Goal: Find specific page/section: Find specific page/section

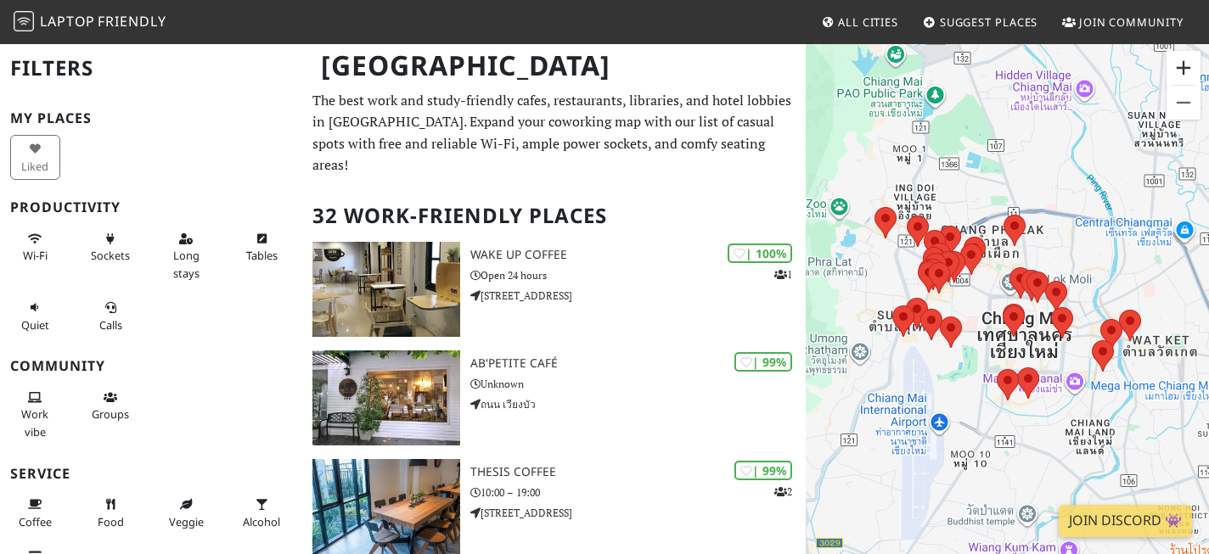
click at [1188, 70] on button "Zoom in" at bounding box center [1184, 68] width 34 height 34
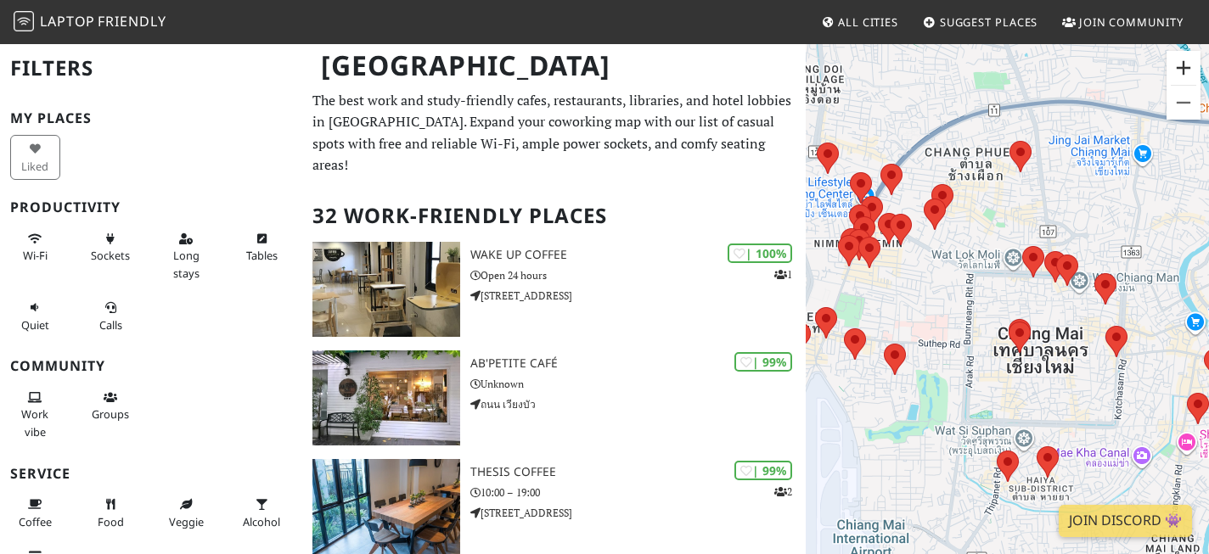
click at [1188, 70] on button "Zoom in" at bounding box center [1184, 68] width 34 height 34
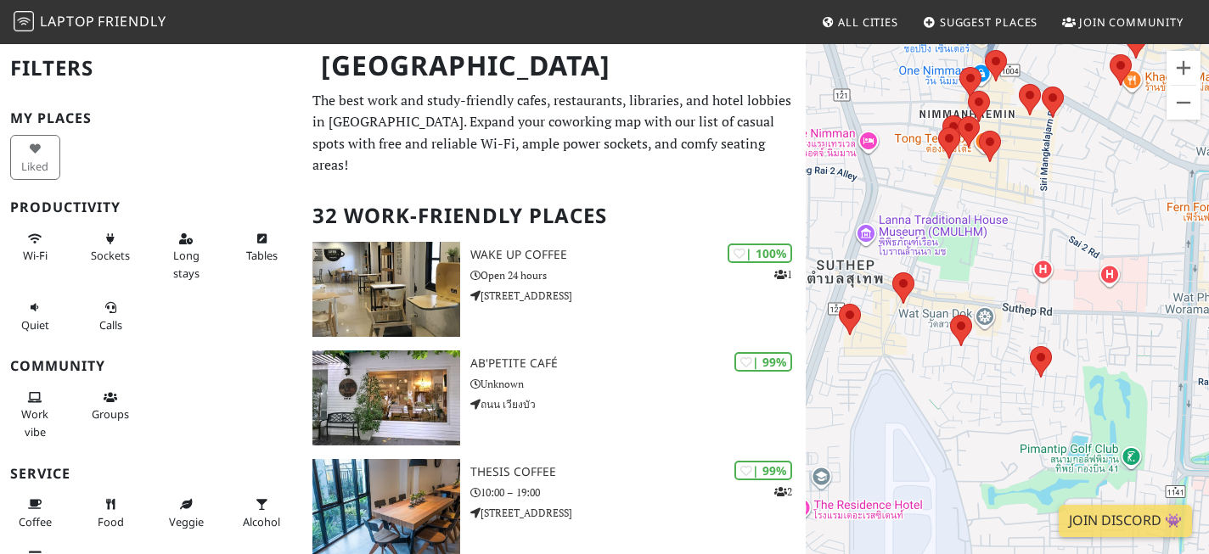
drag, startPoint x: 882, startPoint y: 386, endPoint x: 1145, endPoint y: 330, distance: 268.3
click at [1145, 330] on div at bounding box center [1007, 319] width 403 height 554
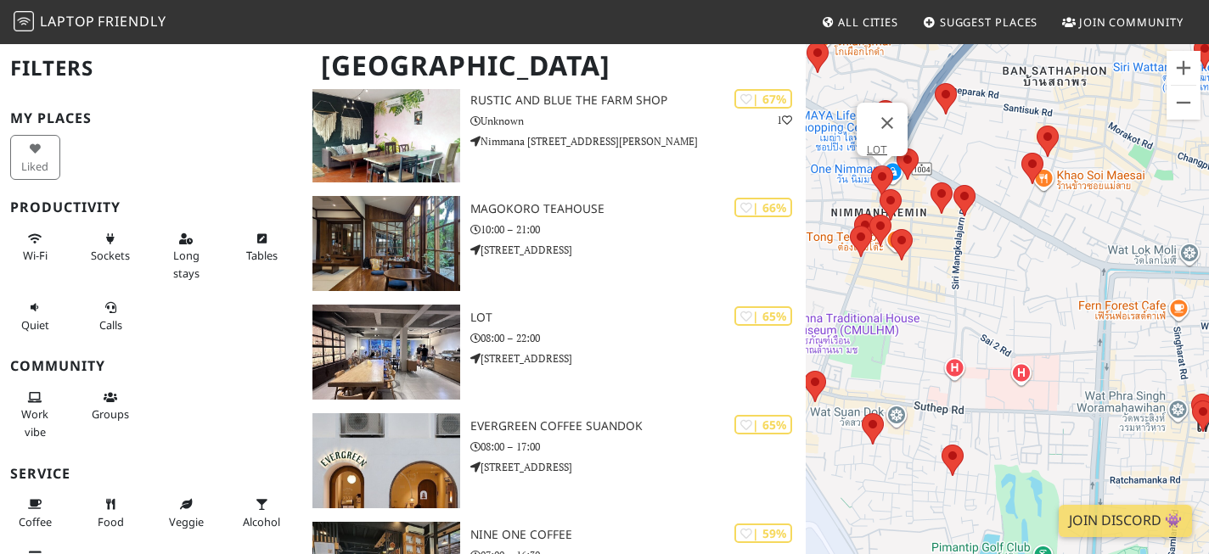
scroll to position [2456, 0]
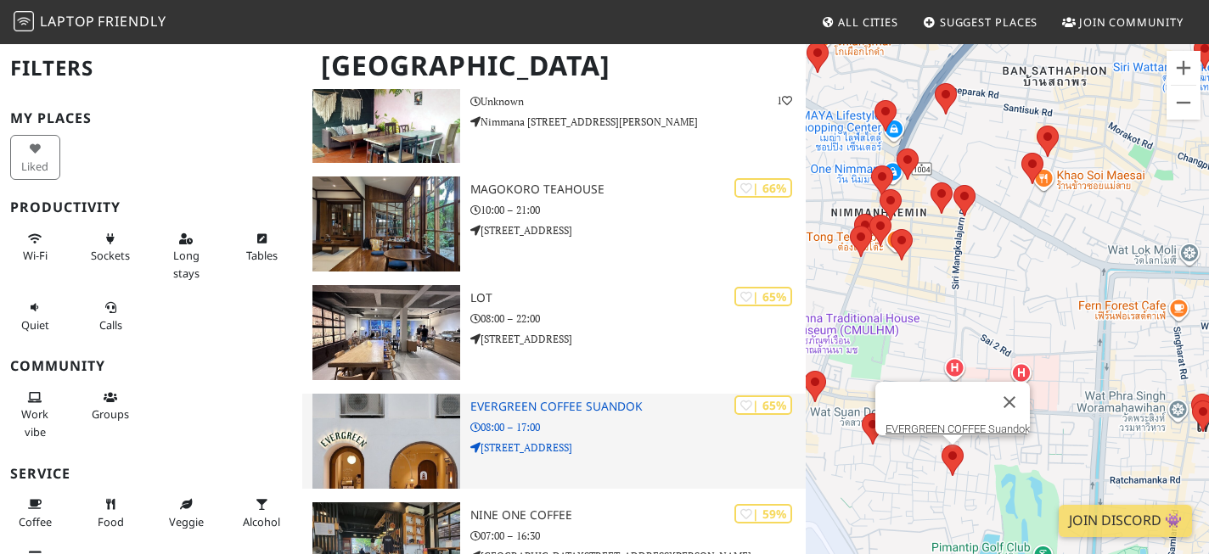
click at [394, 411] on img at bounding box center [386, 441] width 148 height 95
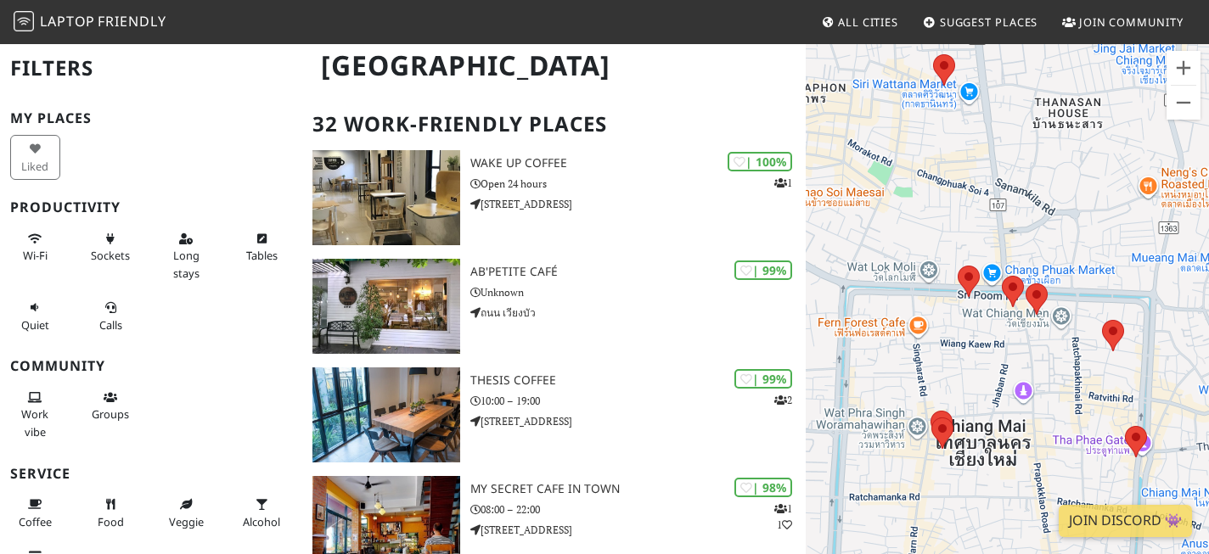
scroll to position [0, 0]
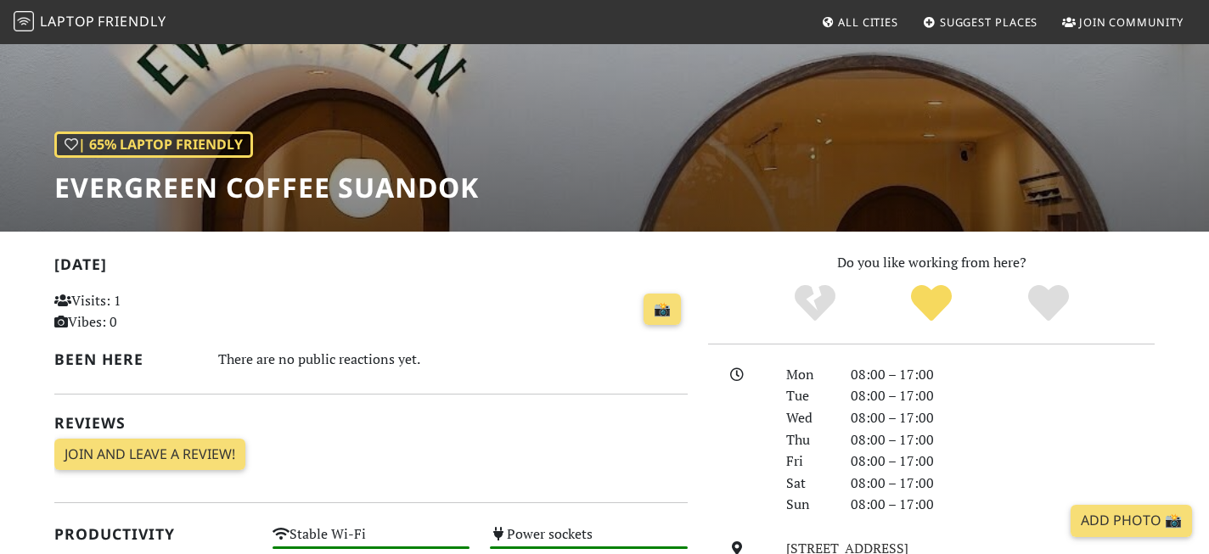
scroll to position [105, 0]
